Goal: Task Accomplishment & Management: Manage account settings

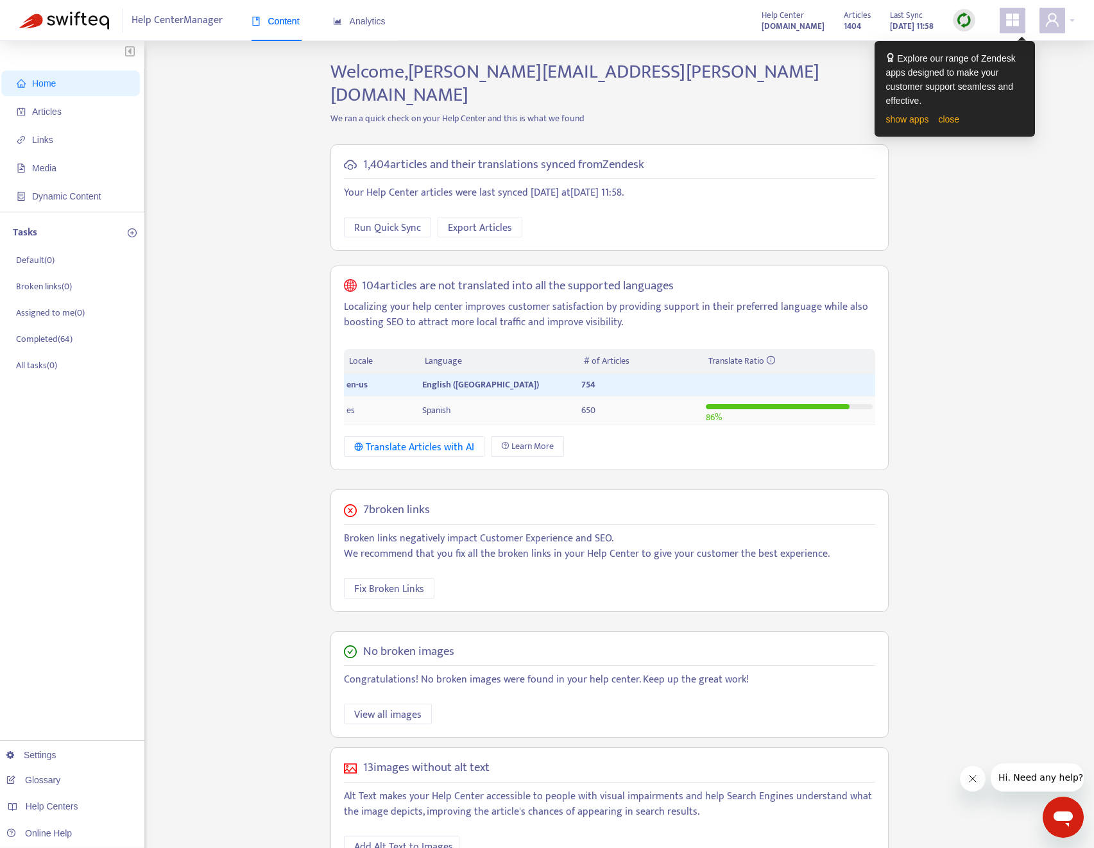
click at [452, 397] on td "Spanish" at bounding box center [499, 411] width 159 height 29
click at [454, 397] on td "Spanish" at bounding box center [499, 411] width 159 height 29
click at [957, 121] on link "close" at bounding box center [948, 119] width 21 height 10
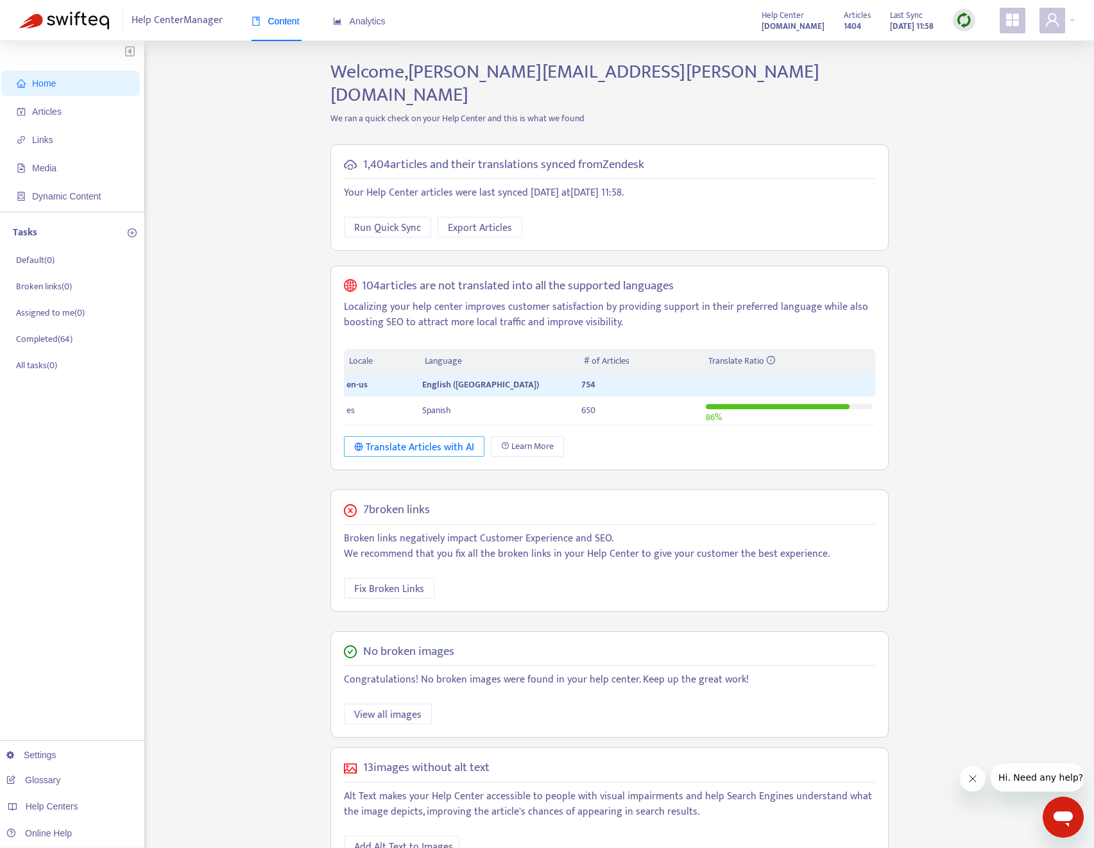
click at [416, 440] on div "Translate Articles with AI" at bounding box center [414, 448] width 120 height 16
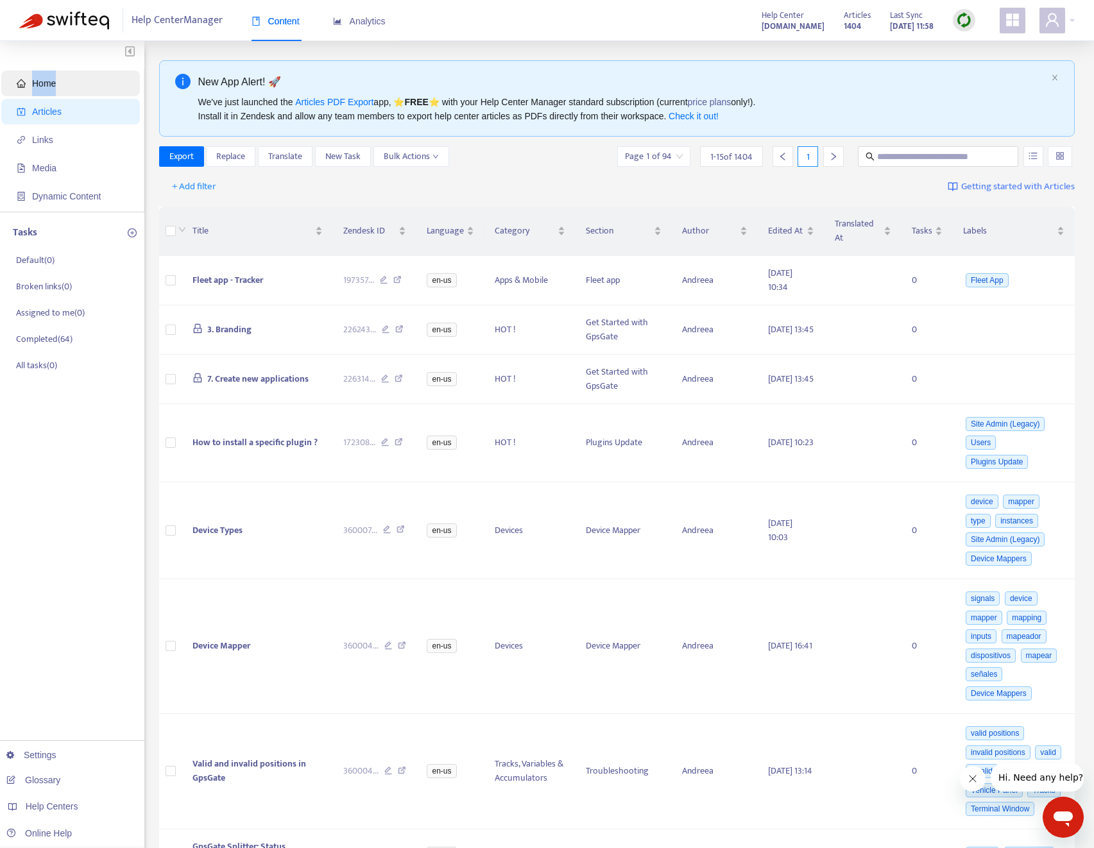
click at [82, 71] on span "Home" at bounding box center [73, 84] width 113 height 26
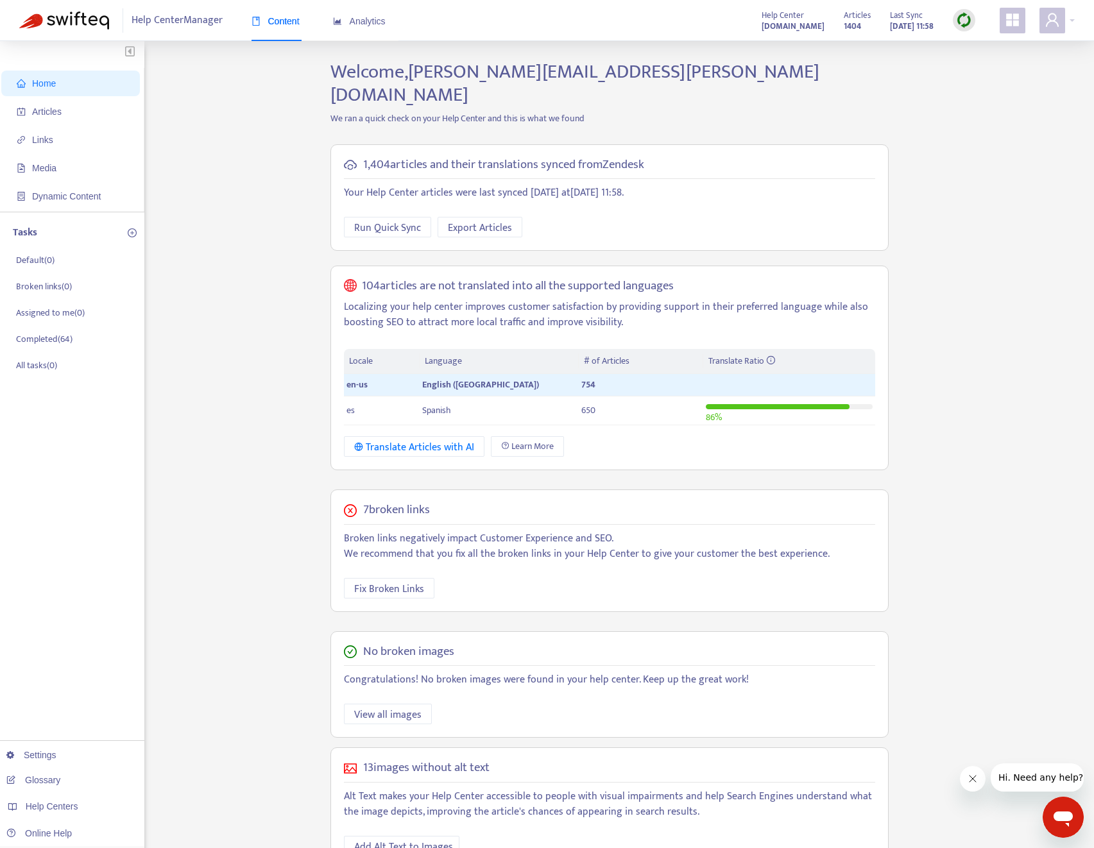
click at [296, 146] on div "Home Articles Links Media Dynamic Content Tasks Default ( 0 ) Broken links ( 0 …" at bounding box center [547, 474] width 1056 height 829
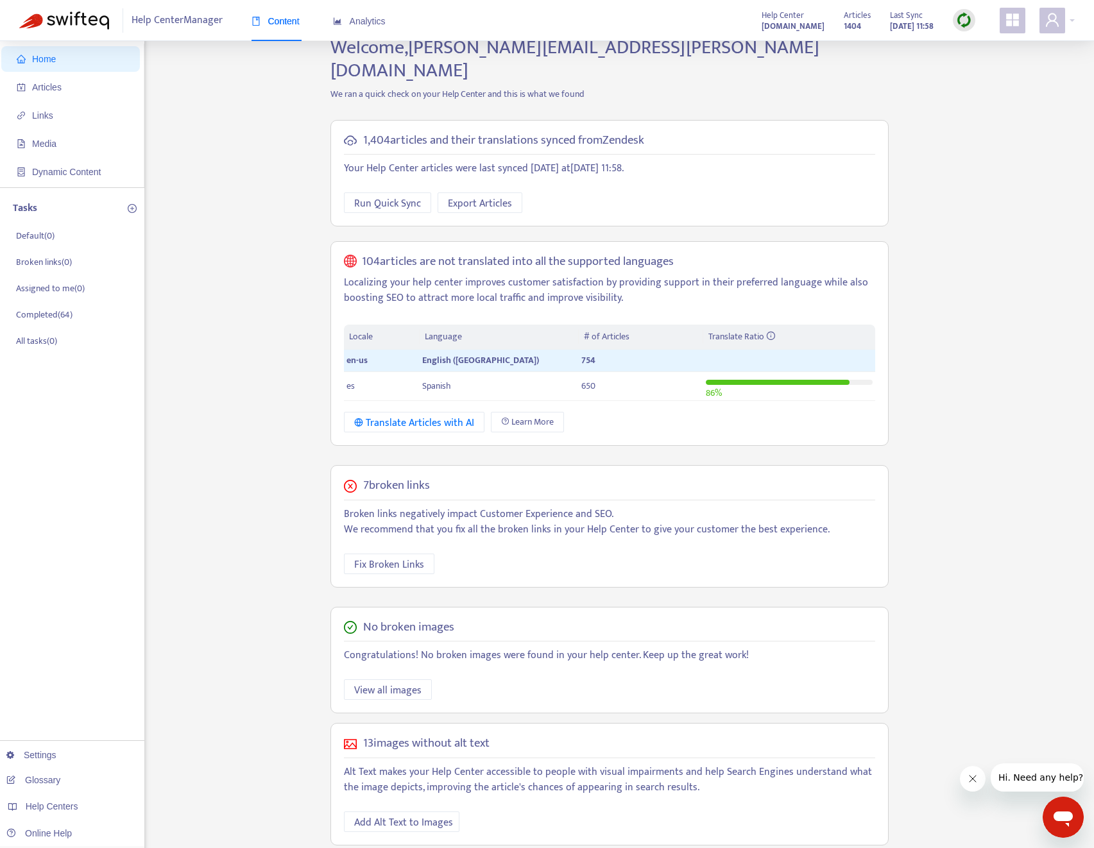
scroll to position [41, 0]
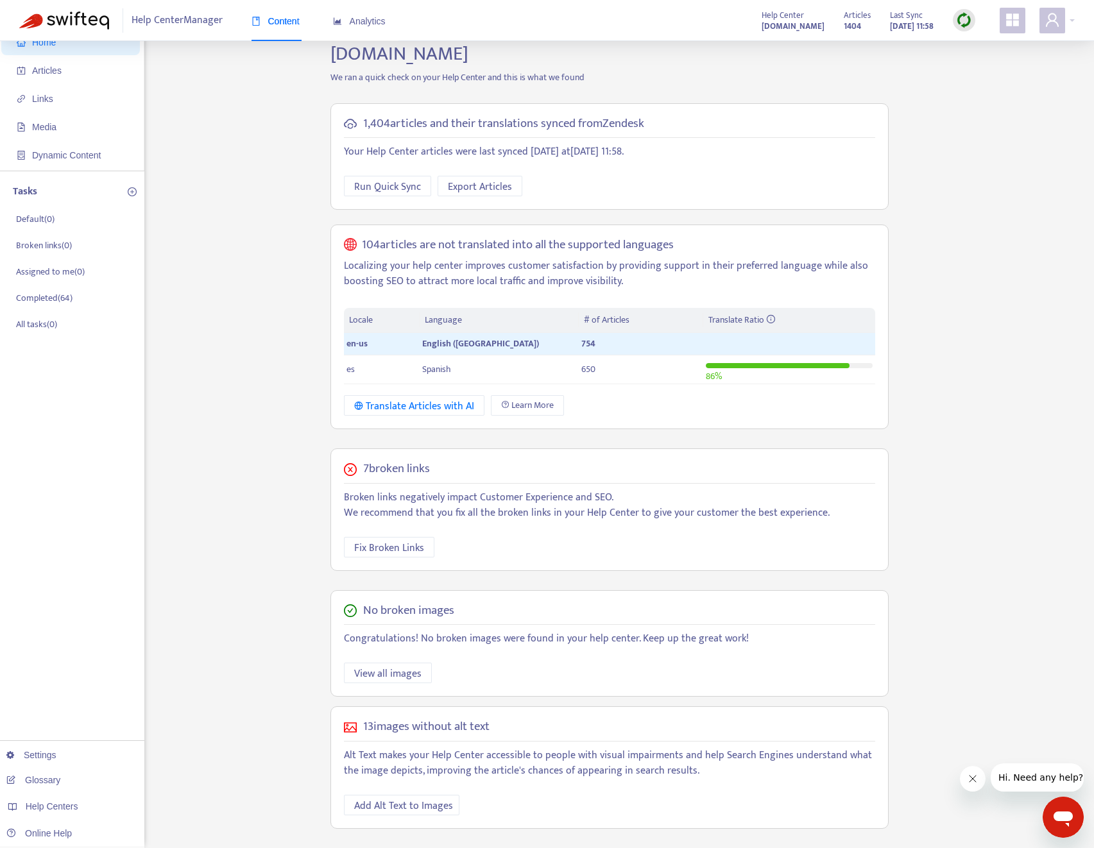
click at [409, 511] on div "7 broken links Broken links negatively impact Customer Experience and SEO. We r…" at bounding box center [609, 510] width 558 height 123
click at [407, 540] on span "Fix Broken Links" at bounding box center [389, 548] width 70 height 16
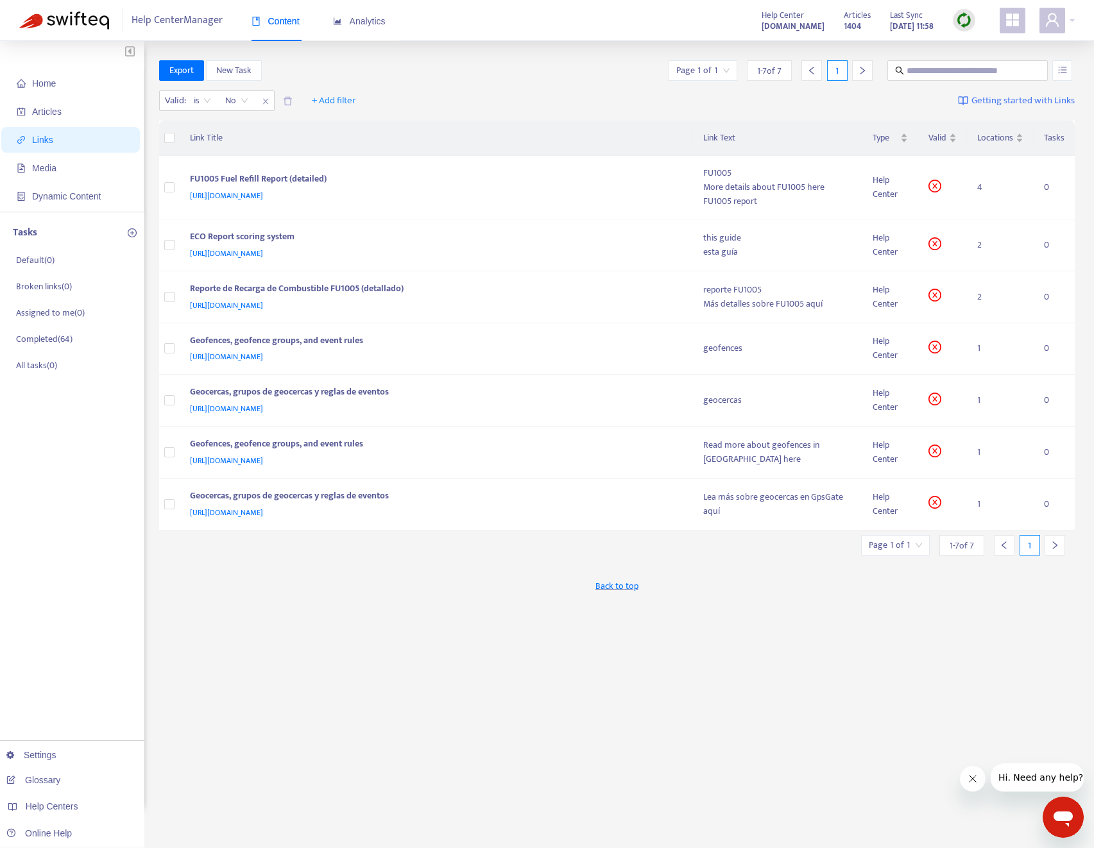
scroll to position [41, 0]
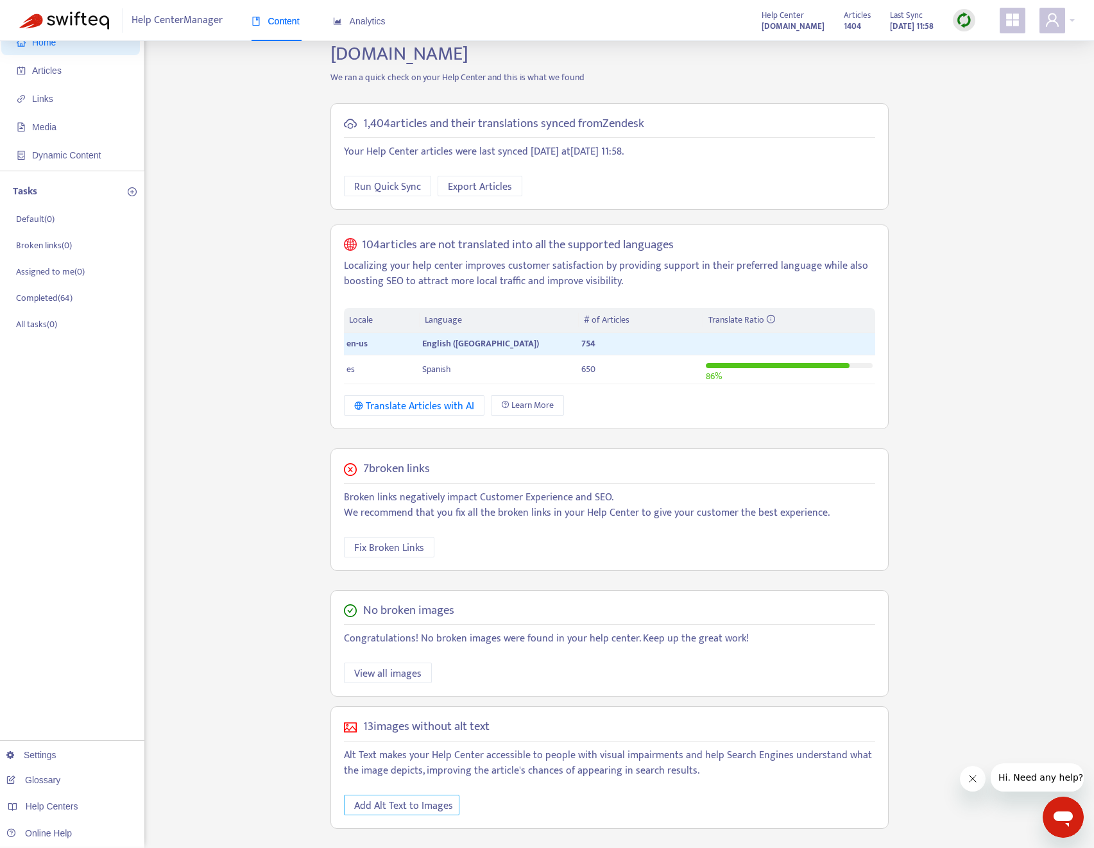
click at [398, 798] on span "Add Alt Text to Images" at bounding box center [403, 806] width 99 height 16
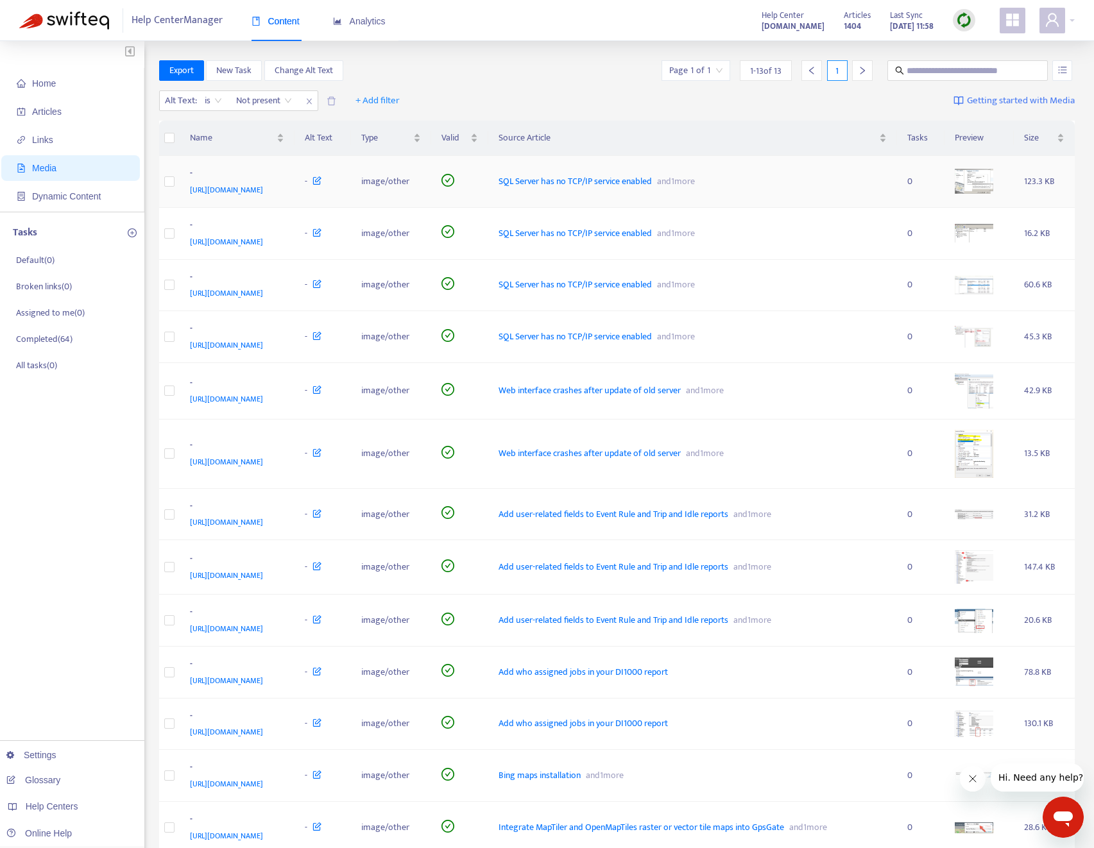
click at [989, 194] on img at bounding box center [974, 181] width 39 height 25
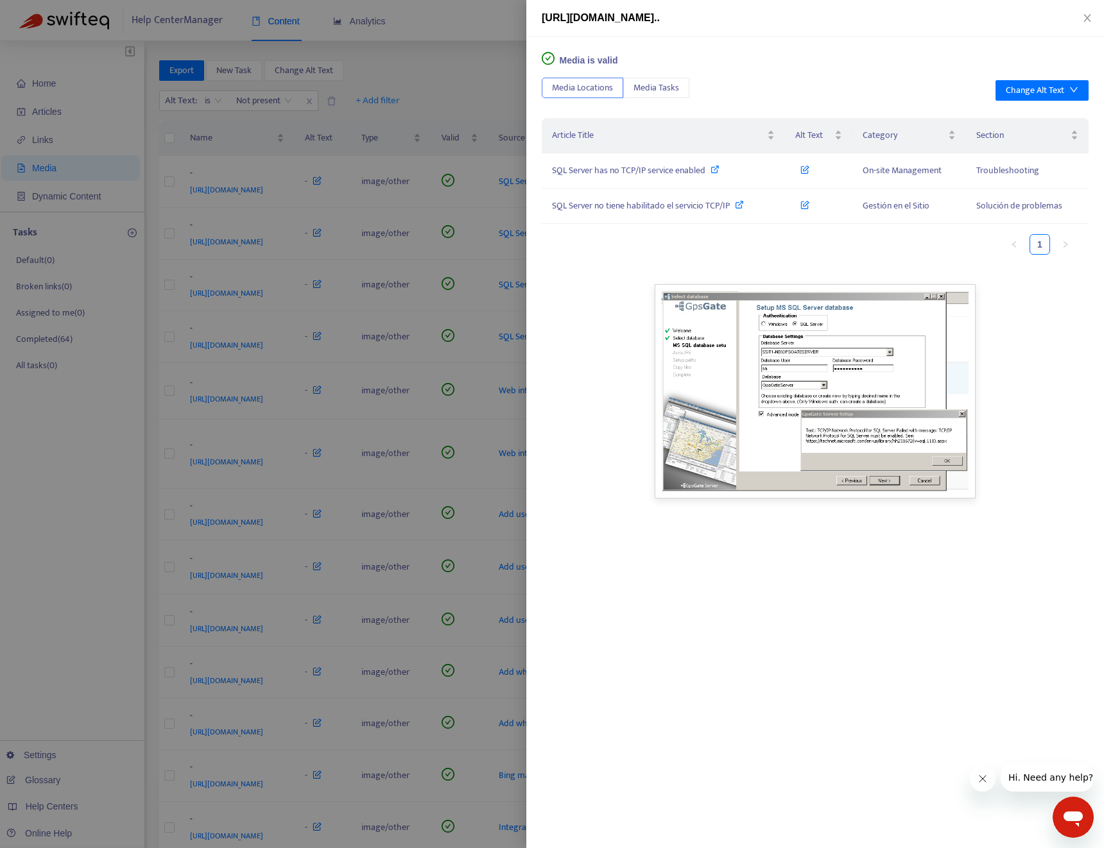
click at [474, 110] on div at bounding box center [552, 424] width 1104 height 848
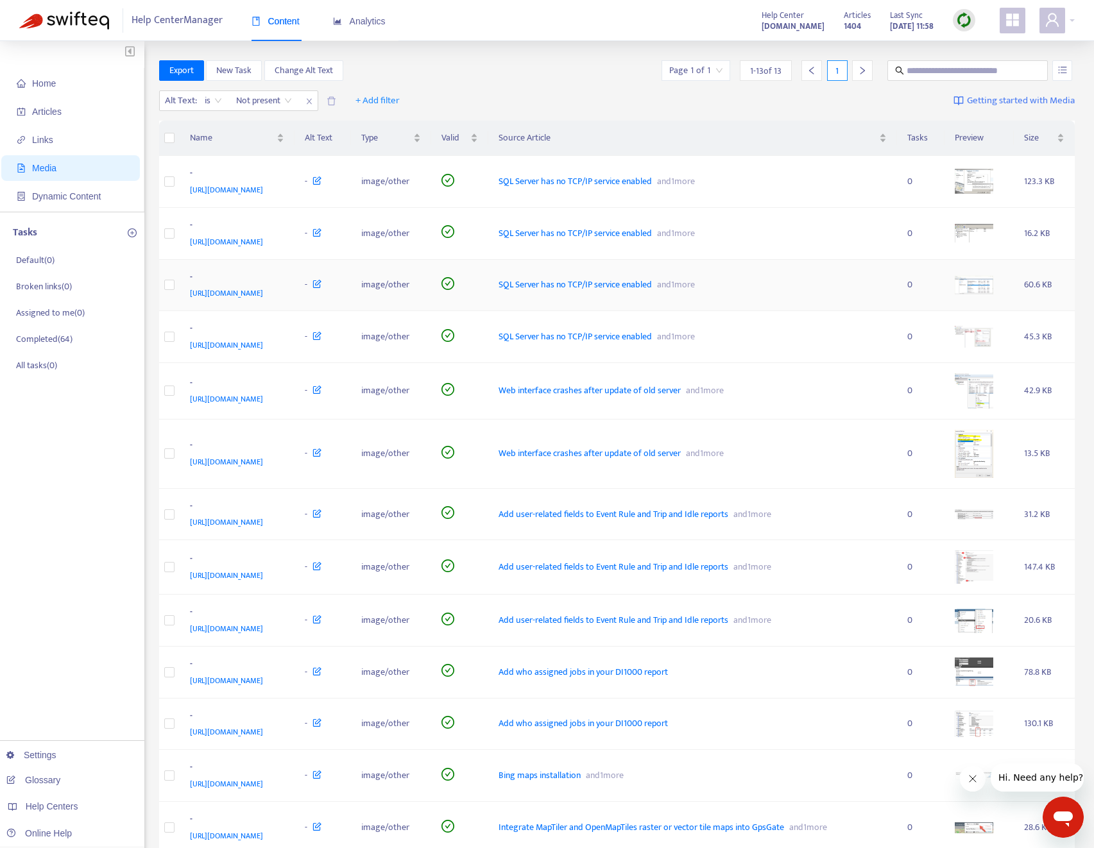
click at [988, 295] on img at bounding box center [974, 285] width 39 height 19
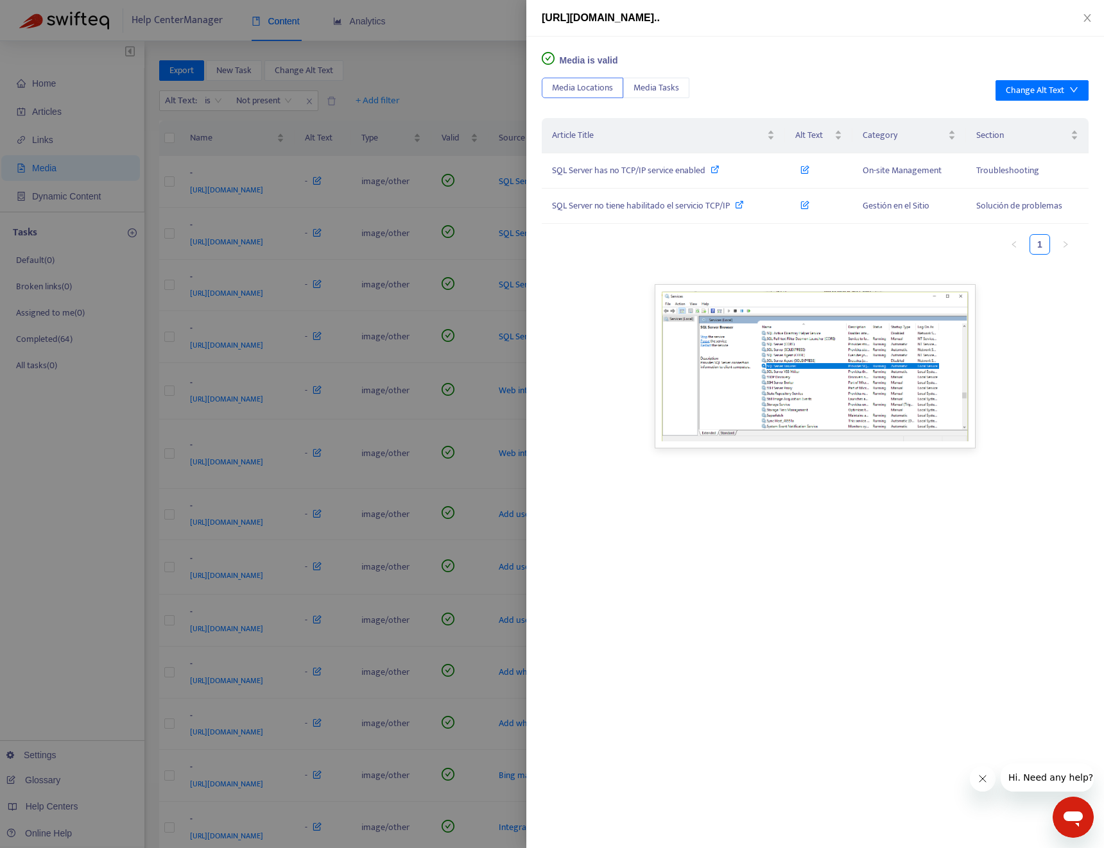
click at [483, 118] on div at bounding box center [552, 424] width 1104 height 848
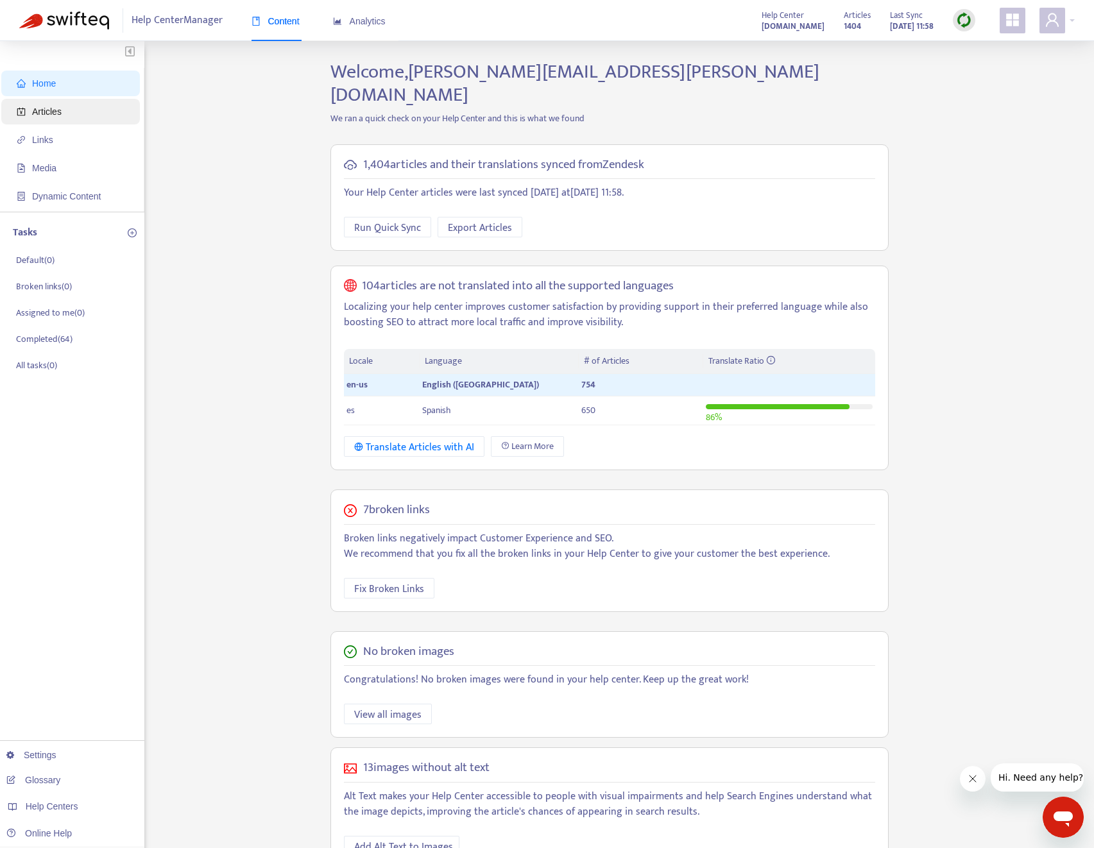
click at [91, 110] on span "Articles" at bounding box center [73, 112] width 113 height 26
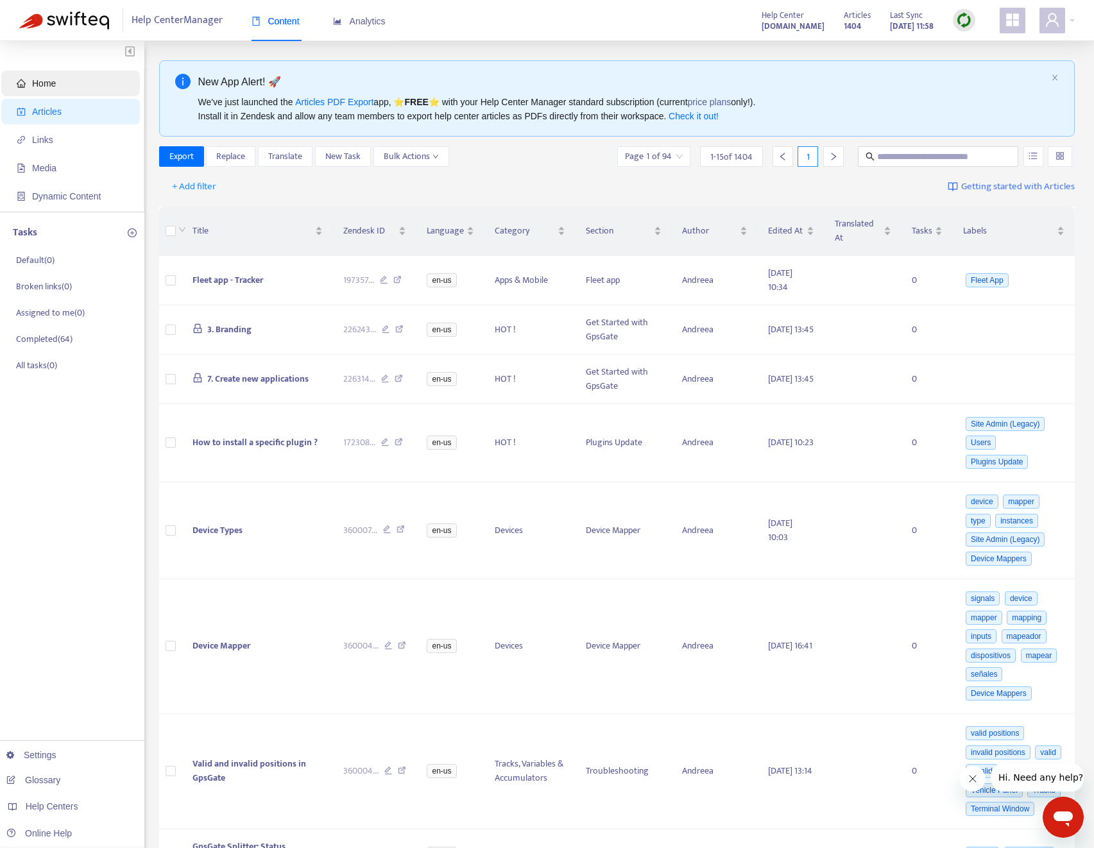
click at [82, 92] on span "Home" at bounding box center [73, 84] width 113 height 26
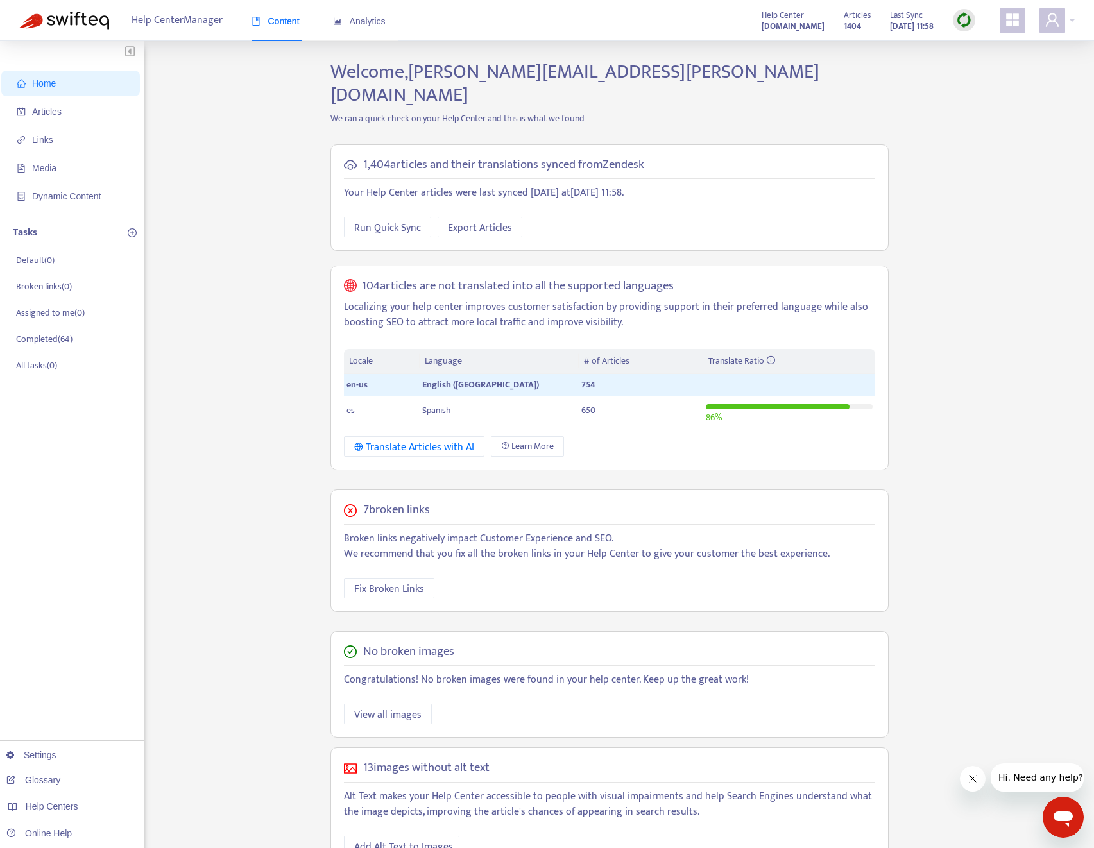
scroll to position [24, 0]
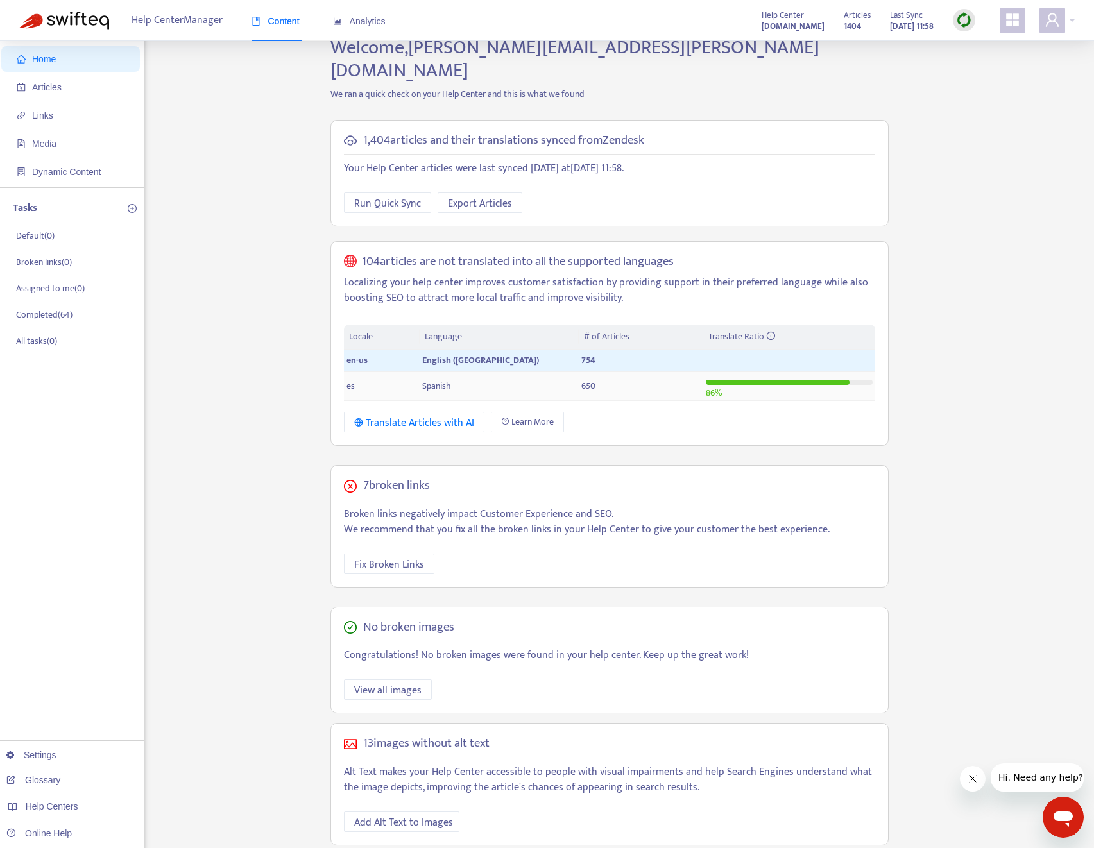
click at [442, 379] on span "Spanish" at bounding box center [436, 386] width 29 height 15
click at [586, 379] on span "650" at bounding box center [588, 386] width 14 height 15
click at [439, 379] on span "Spanish" at bounding box center [436, 386] width 29 height 15
click at [1074, 21] on div at bounding box center [1057, 21] width 35 height 26
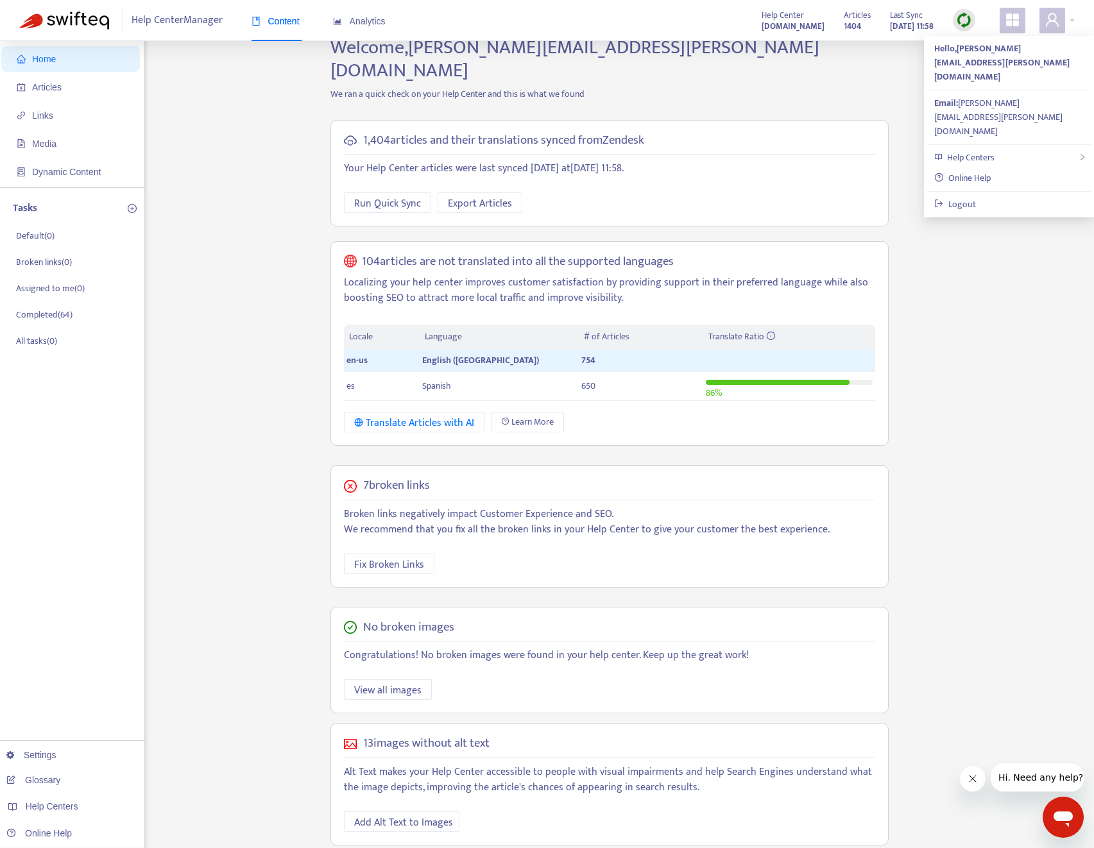
click at [1012, 21] on icon "appstore" at bounding box center [1012, 19] width 15 height 15
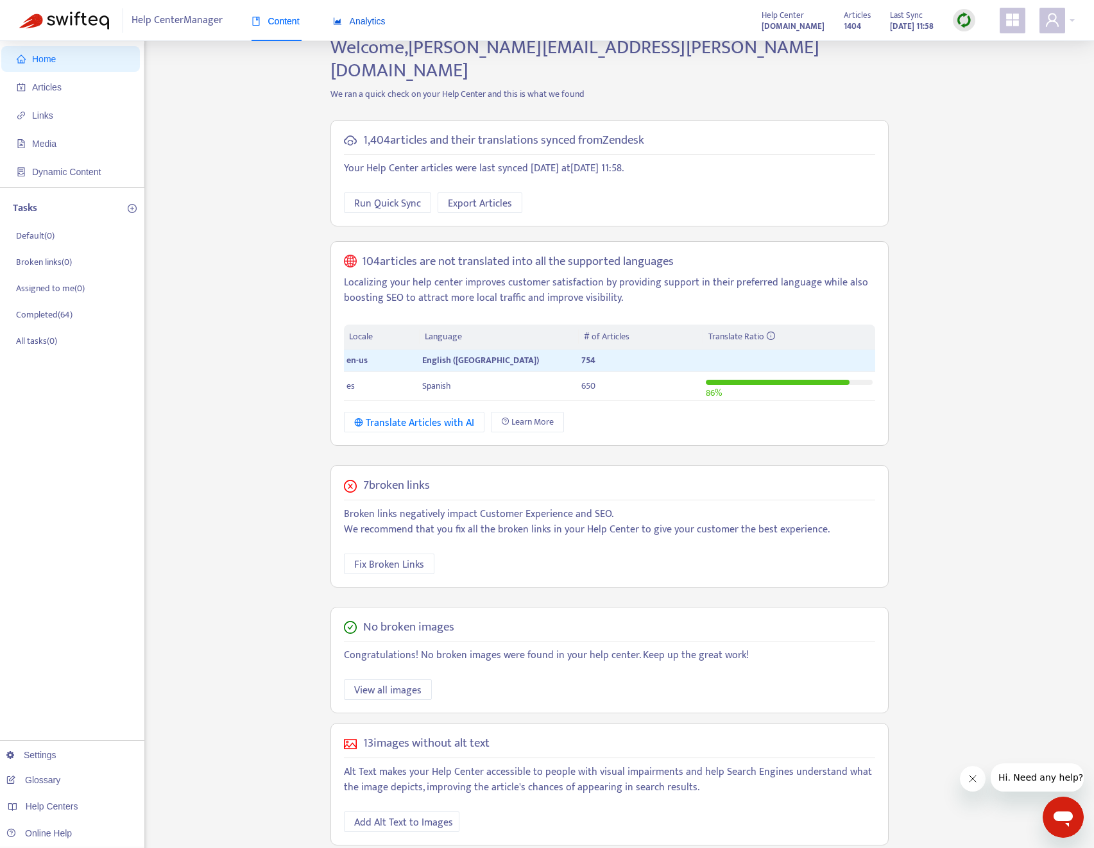
click at [365, 25] on span "Analytics" at bounding box center [359, 21] width 53 height 10
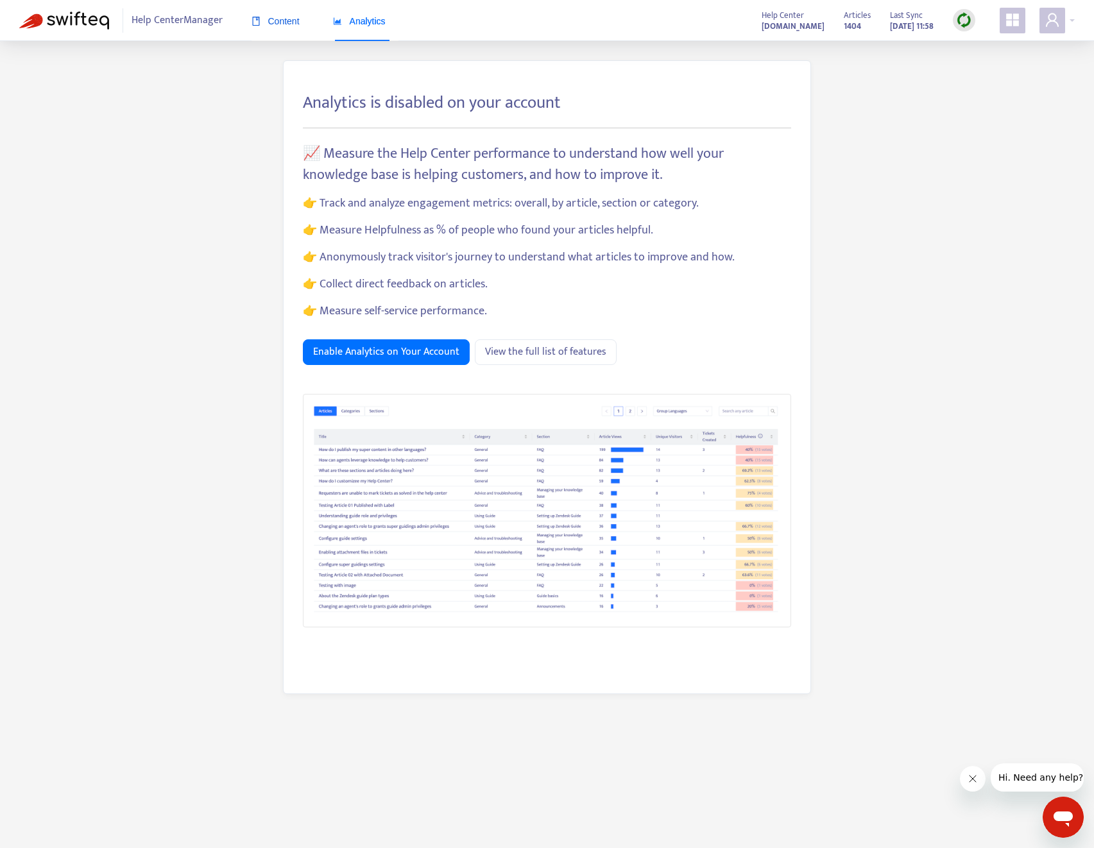
click at [300, 26] on span "Content" at bounding box center [276, 21] width 48 height 10
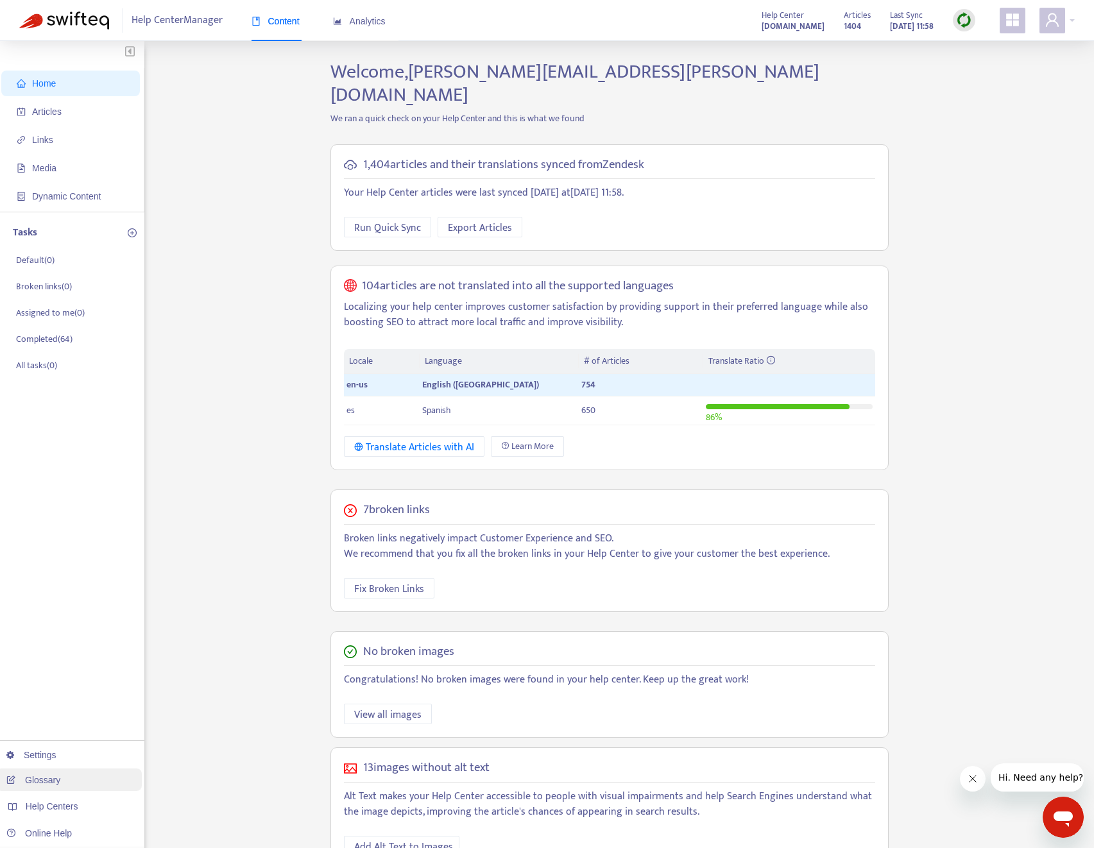
click at [42, 785] on link "Glossary" at bounding box center [33, 780] width 54 height 10
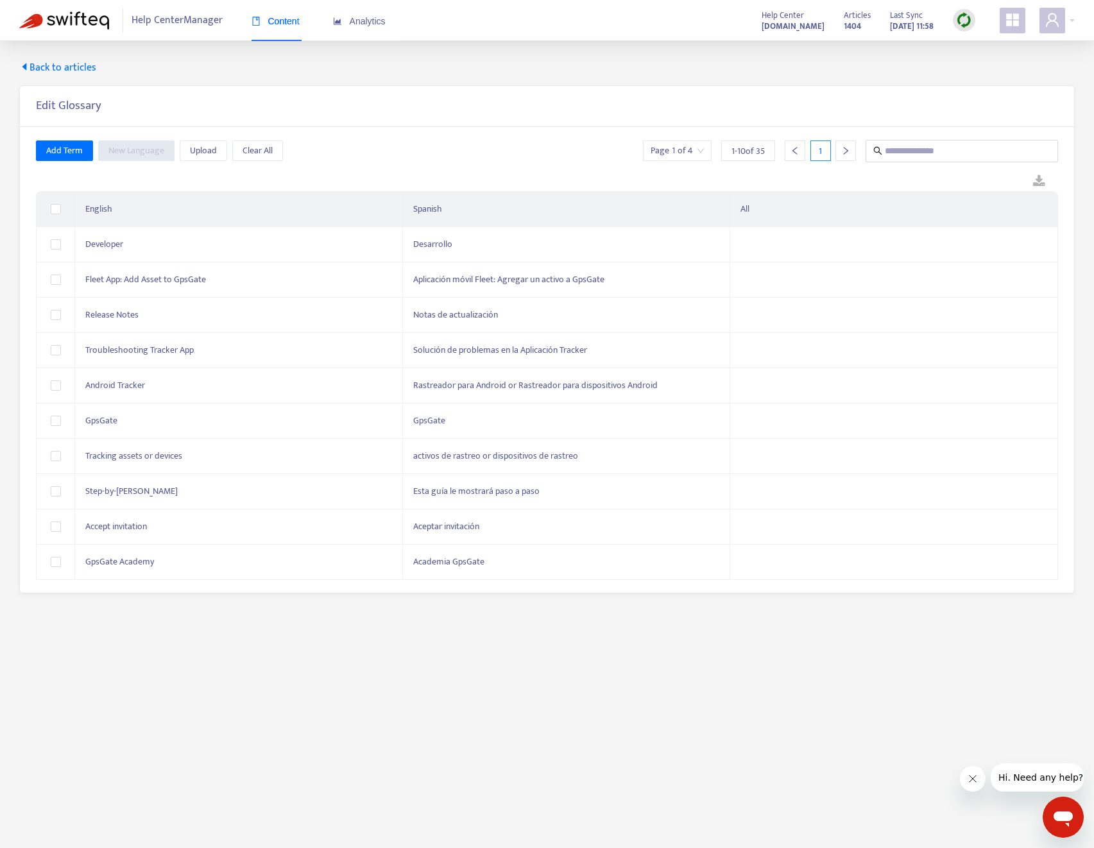
click at [76, 17] on img at bounding box center [64, 21] width 90 height 18
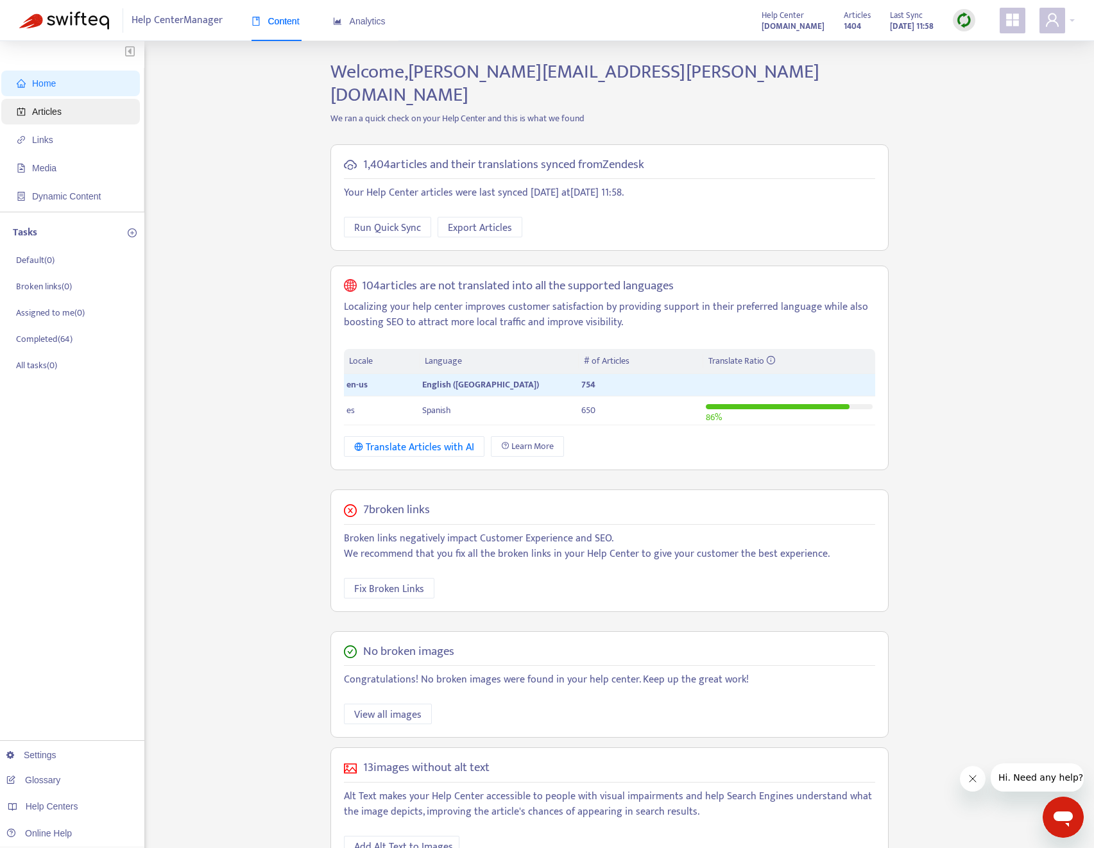
click at [53, 119] on span "Articles" at bounding box center [73, 112] width 113 height 26
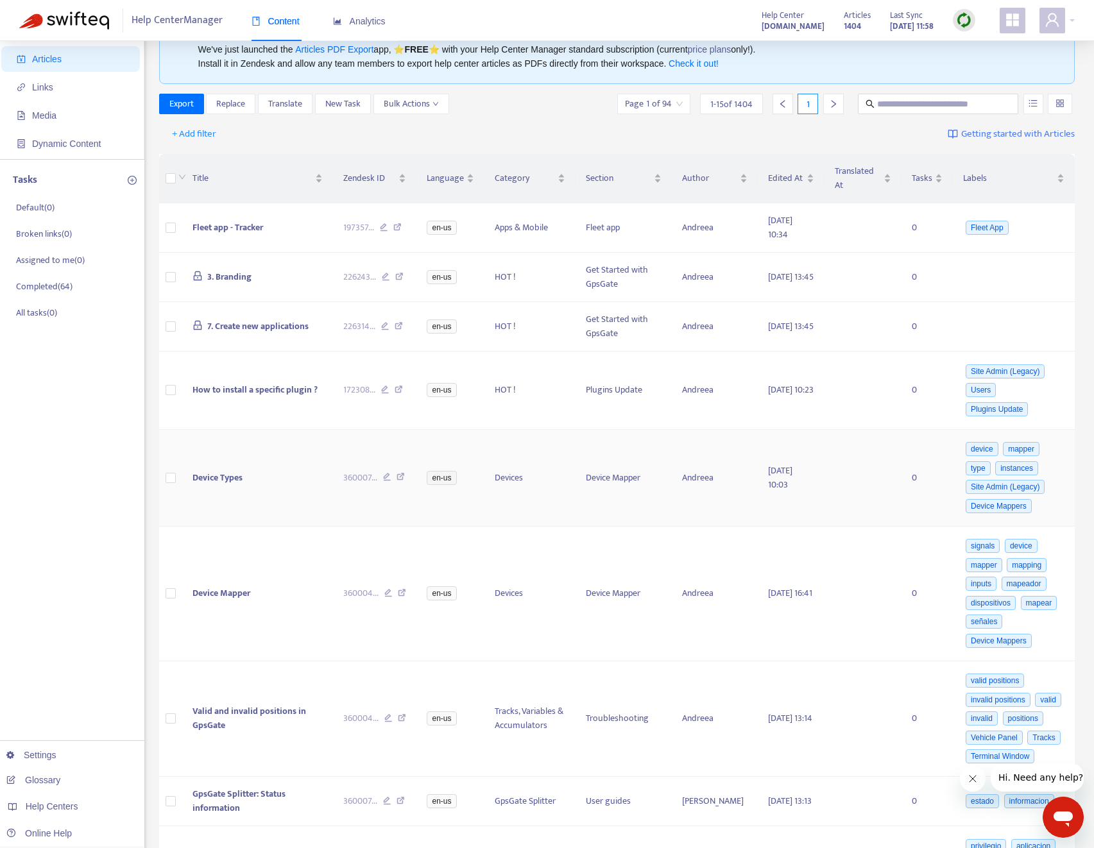
scroll to position [114, 0]
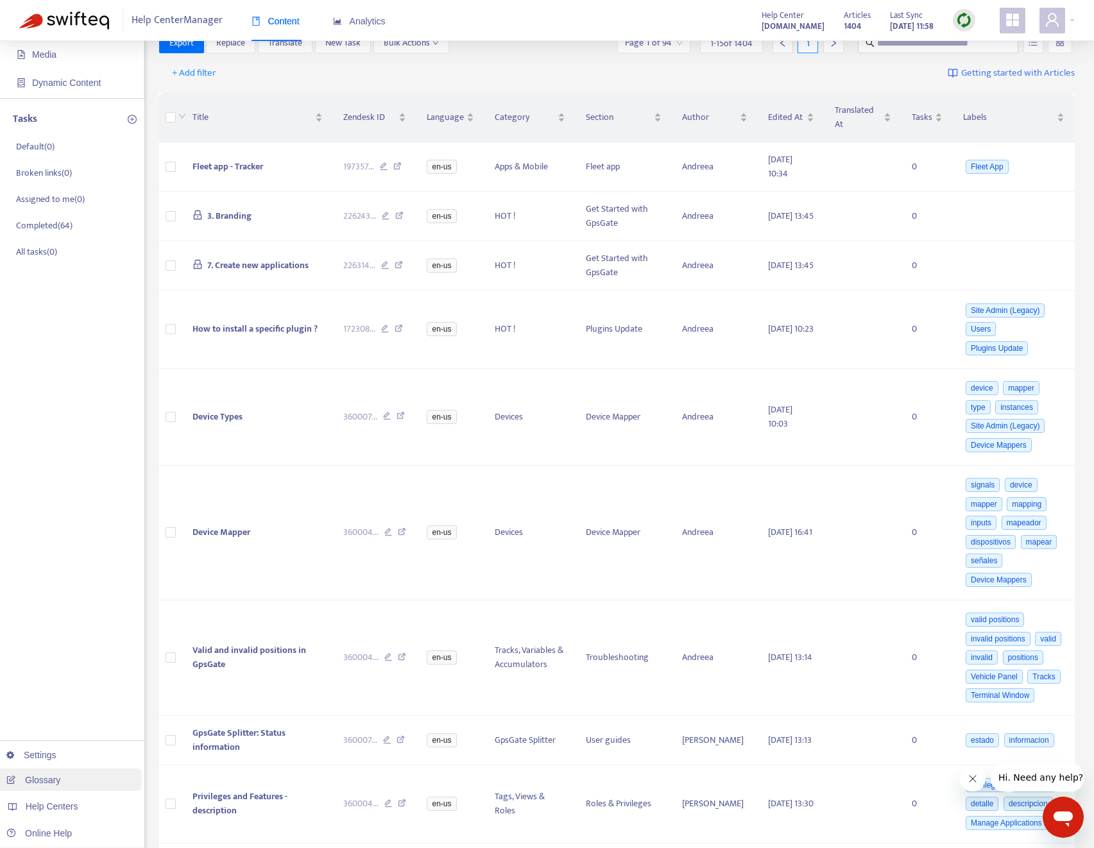
click at [60, 781] on link "Glossary" at bounding box center [33, 780] width 54 height 10
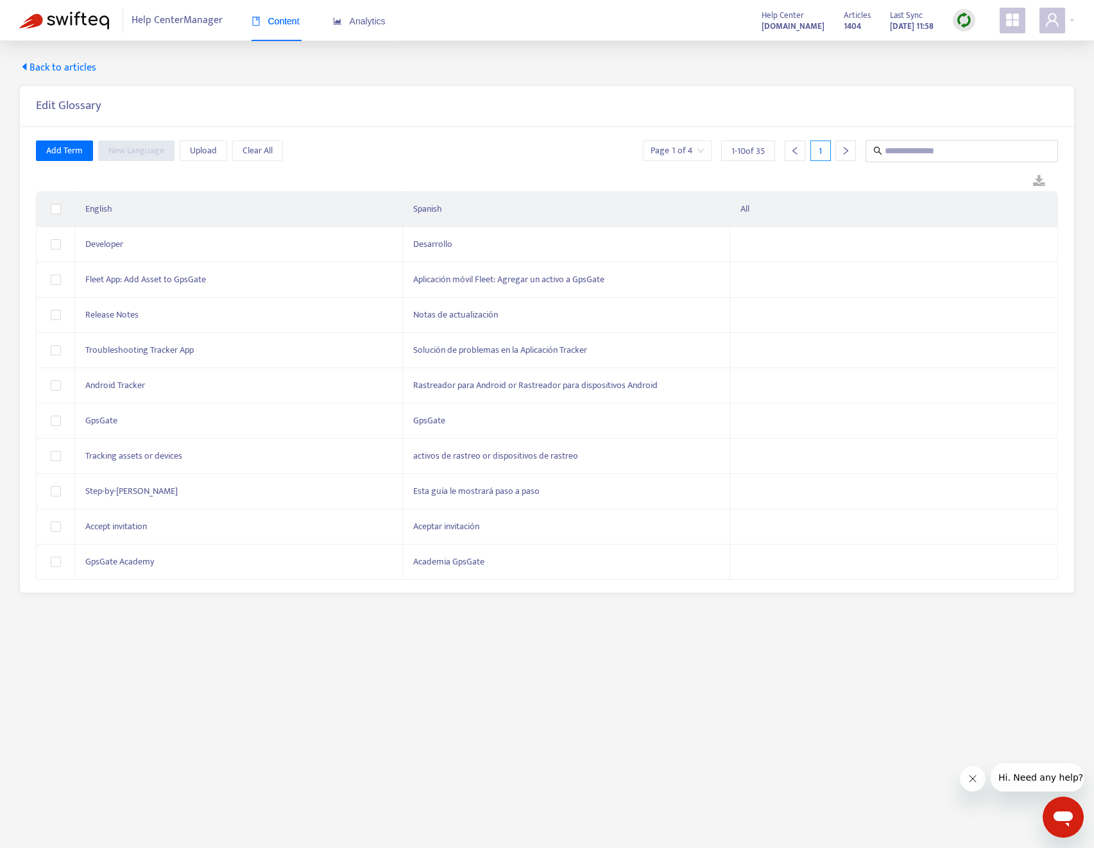
click at [406, 144] on div "Add Term New Language Upload Clear All Page 1 of 4 1 - 10 of 35 1" at bounding box center [547, 151] width 1022 height 22
click at [432, 237] on span "Desarrollo" at bounding box center [432, 244] width 39 height 15
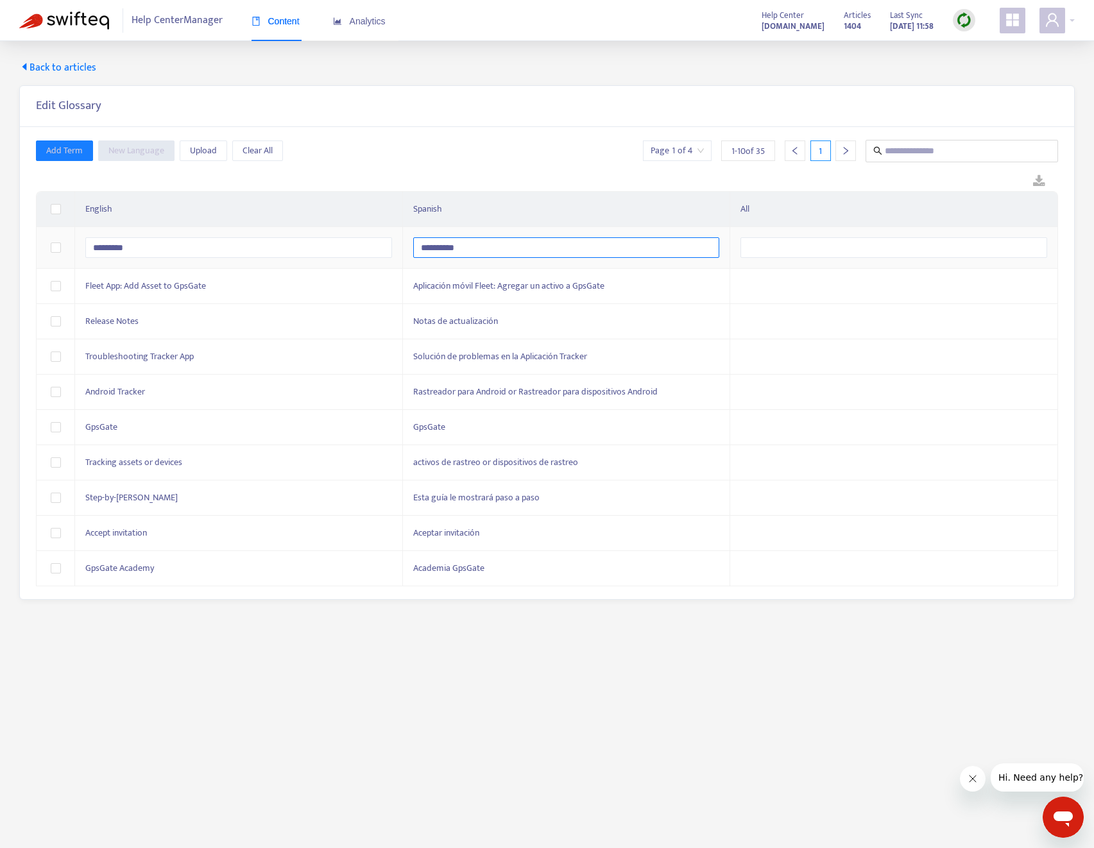
click at [461, 250] on input "**********" at bounding box center [566, 247] width 307 height 21
type input "**********"
click at [400, 339] on tr "Troubleshooting Tracker App Solución de problemas en la Aplicación Tracker" at bounding box center [548, 356] width 1022 height 35
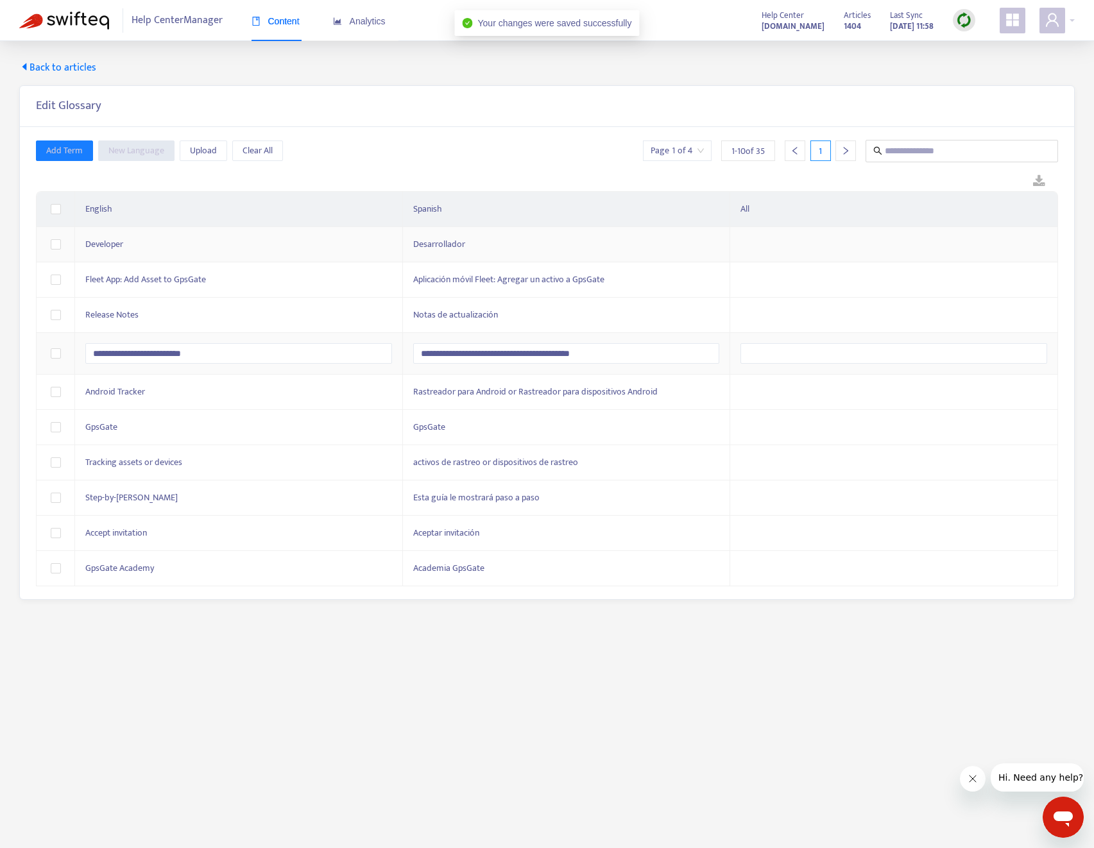
click at [212, 238] on div "Developer" at bounding box center [238, 244] width 307 height 14
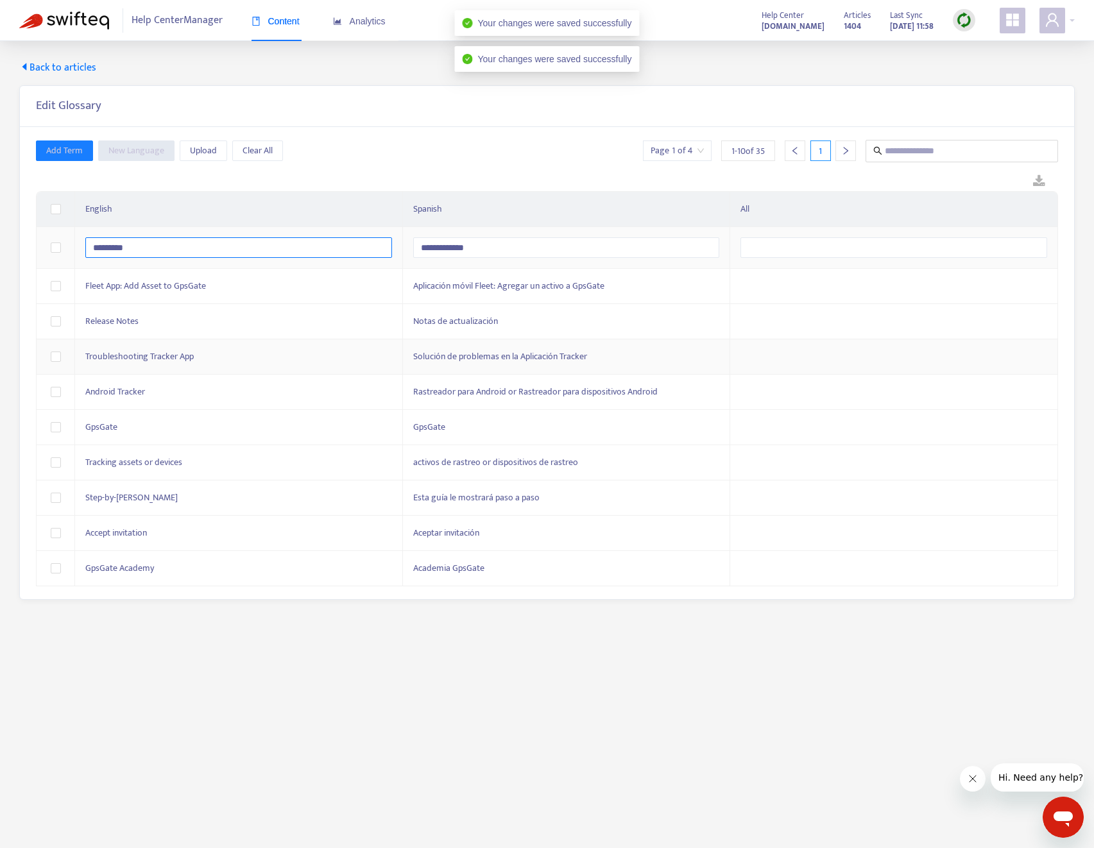
drag, startPoint x: 191, startPoint y: 244, endPoint x: 78, endPoint y: 242, distance: 112.3
click at [78, 242] on td "*********" at bounding box center [239, 248] width 328 height 42
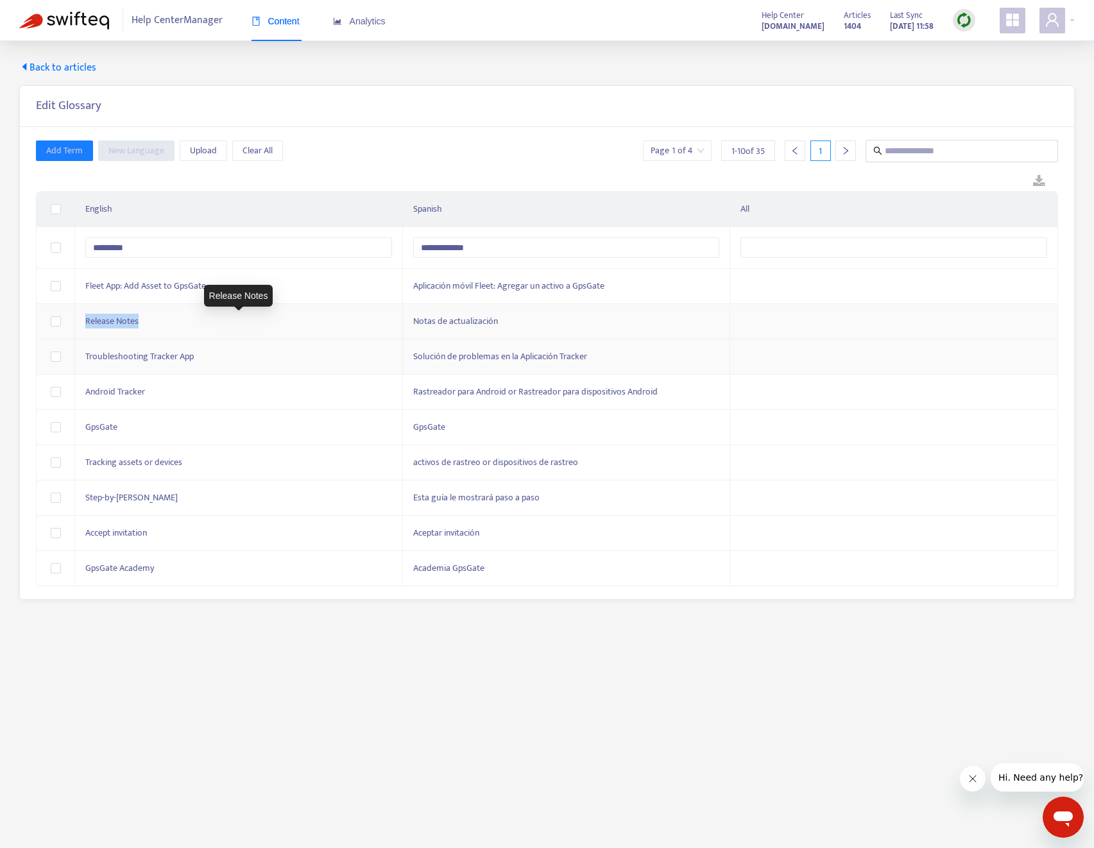
drag, startPoint x: 236, startPoint y: 330, endPoint x: 63, endPoint y: 325, distance: 173.4
click at [63, 325] on tr "Release Notes Notas de actualización" at bounding box center [548, 321] width 1022 height 35
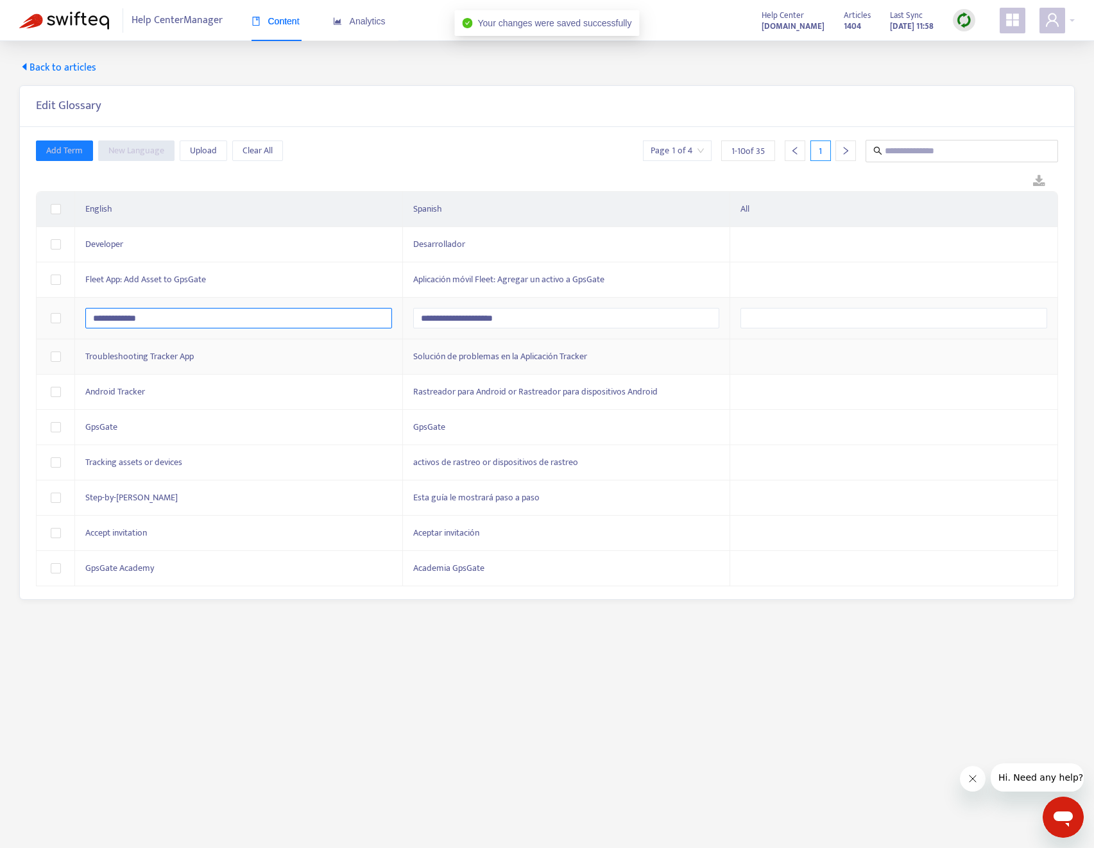
click at [53, 315] on tr "**********" at bounding box center [548, 319] width 1022 height 42
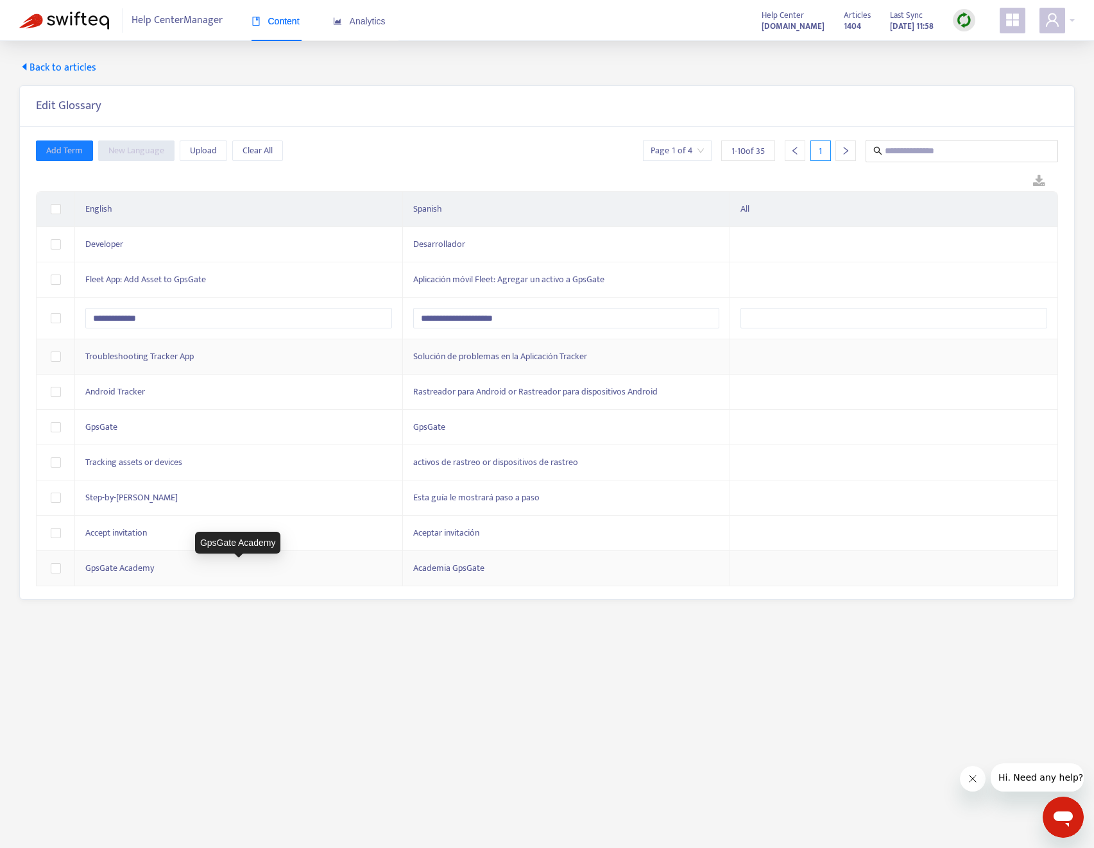
click at [168, 572] on div "GpsGate Academy" at bounding box center [238, 569] width 307 height 14
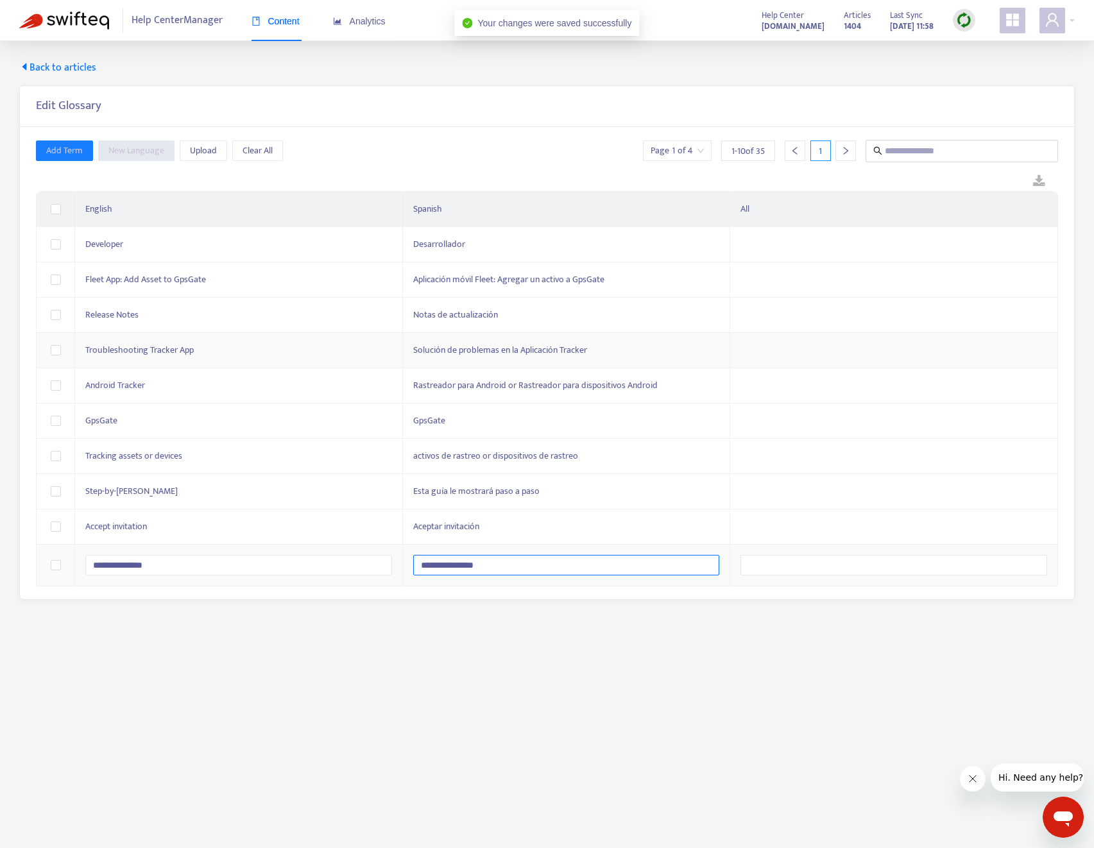
click at [458, 565] on input "**********" at bounding box center [566, 565] width 307 height 21
click at [338, 647] on main "**********" at bounding box center [547, 465] width 1094 height 848
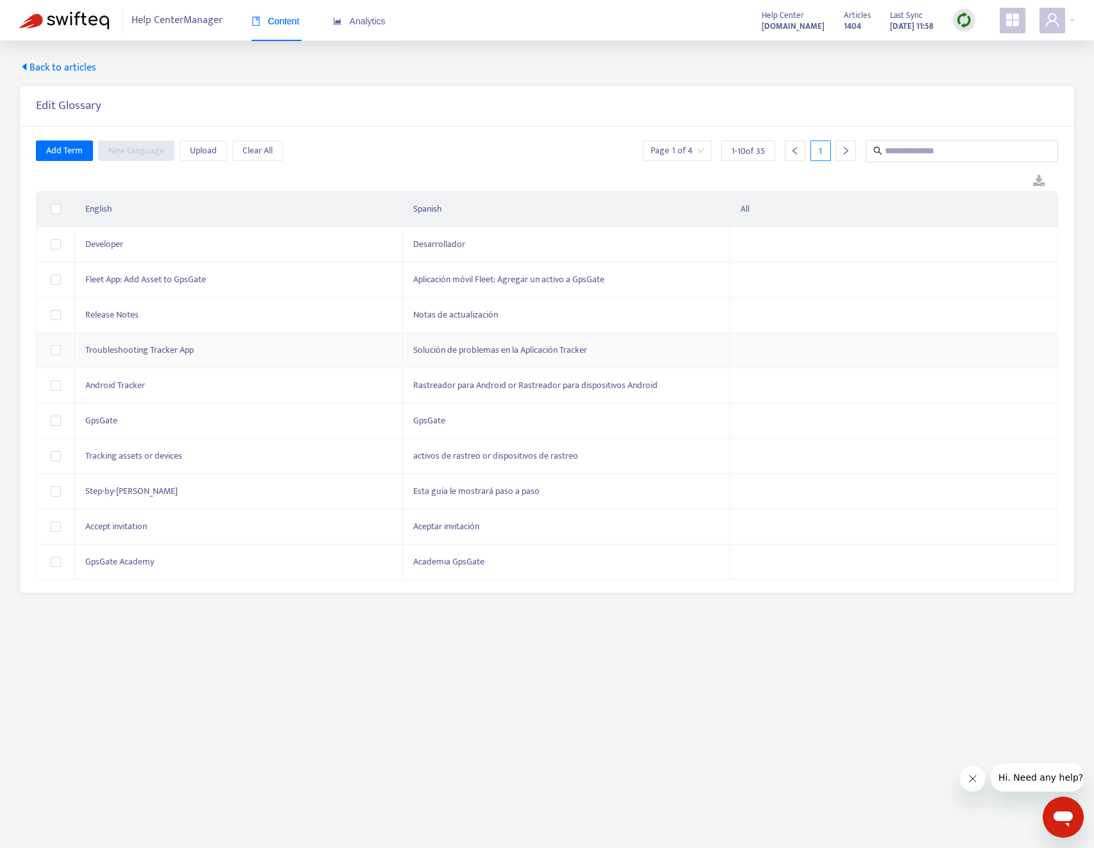
click at [384, 90] on div "Edit Glossary" at bounding box center [547, 106] width 1054 height 41
click at [71, 14] on img at bounding box center [64, 21] width 90 height 18
